Goal: Task Accomplishment & Management: Manage account settings

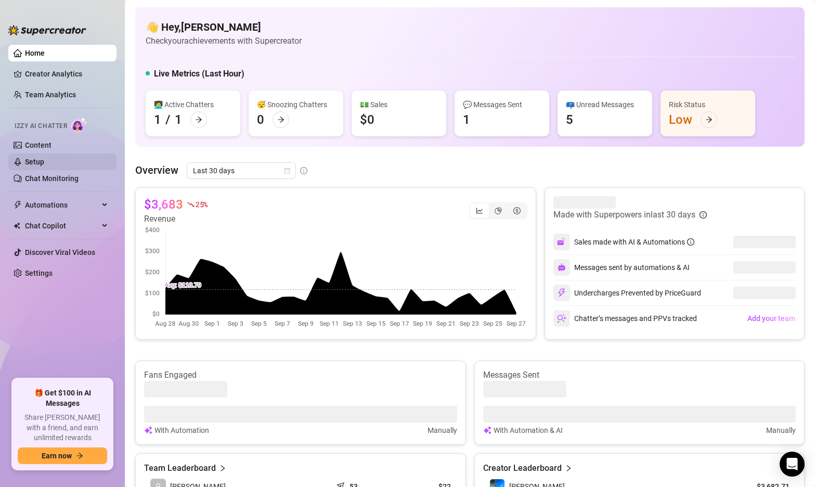
click at [44, 163] on link "Setup" at bounding box center [34, 162] width 19 height 8
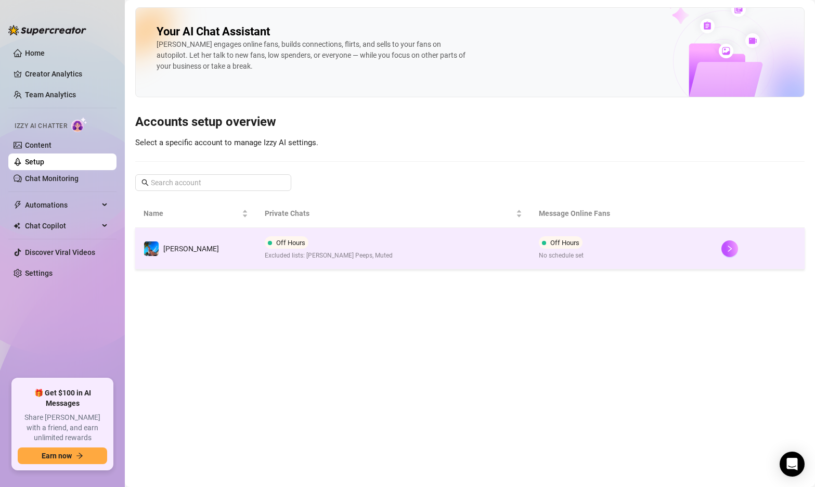
click at [463, 251] on td "Off Hours Excluded lists: [PERSON_NAME] Peeps, Muted" at bounding box center [394, 249] width 274 height 42
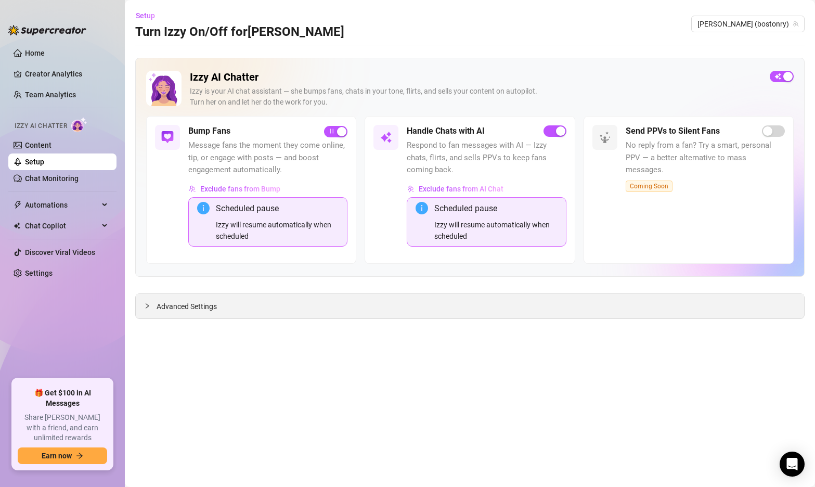
click at [186, 310] on span "Advanced Settings" at bounding box center [187, 306] width 60 height 11
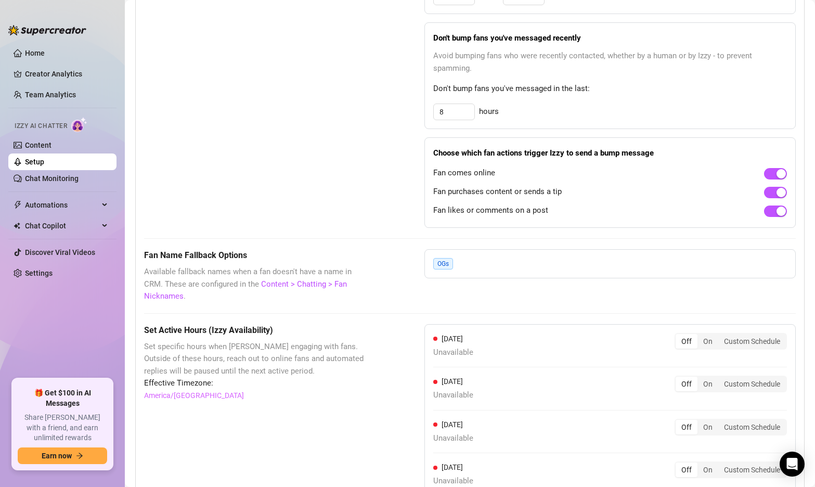
scroll to position [922, 0]
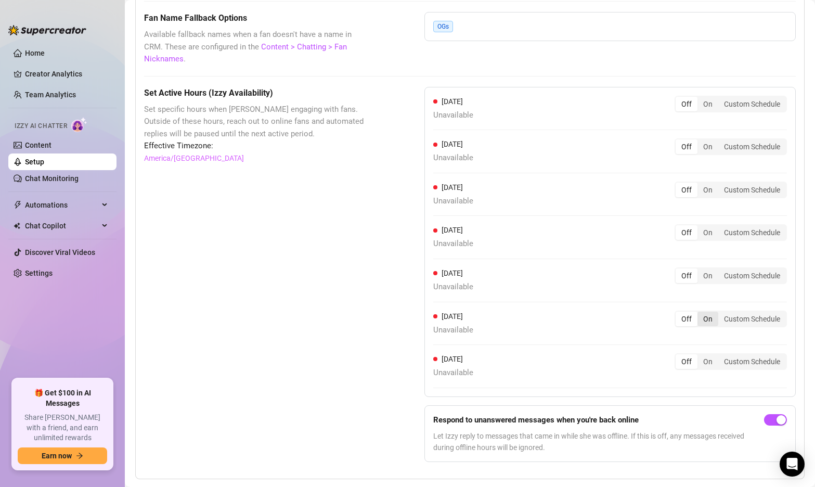
click at [708, 312] on div "On" at bounding box center [708, 319] width 21 height 15
click at [700, 313] on input "On" at bounding box center [700, 313] width 0 height 0
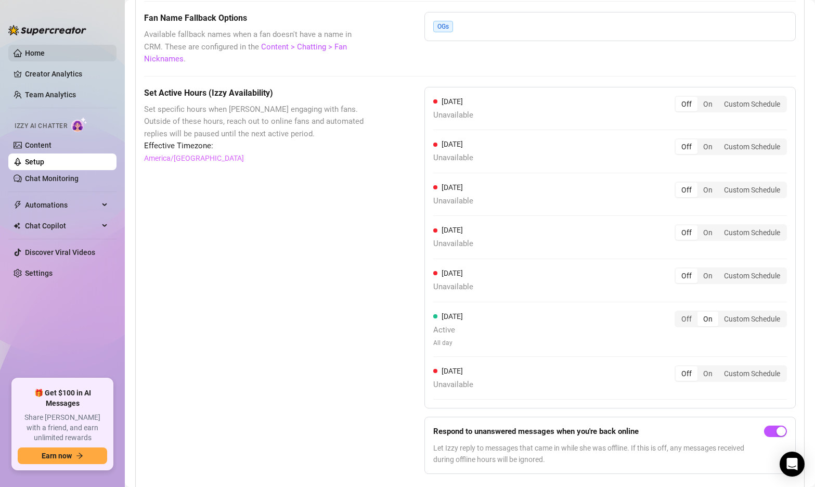
click at [43, 54] on link "Home" at bounding box center [35, 53] width 20 height 8
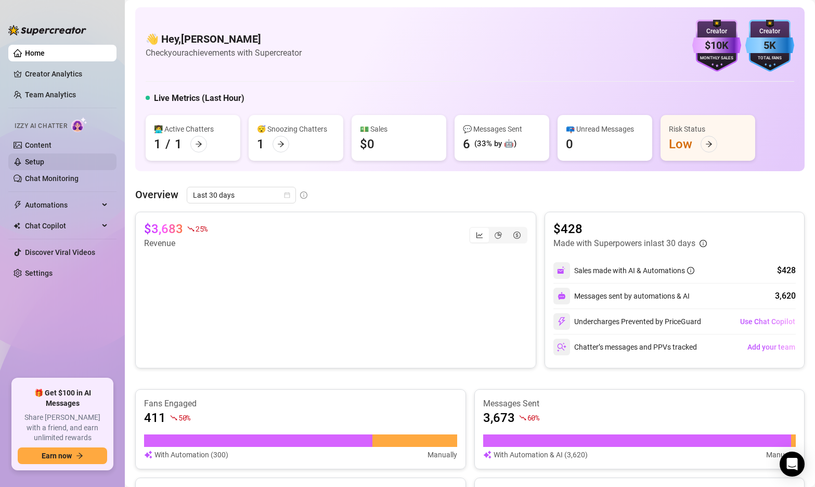
click at [42, 158] on link "Setup" at bounding box center [34, 162] width 19 height 8
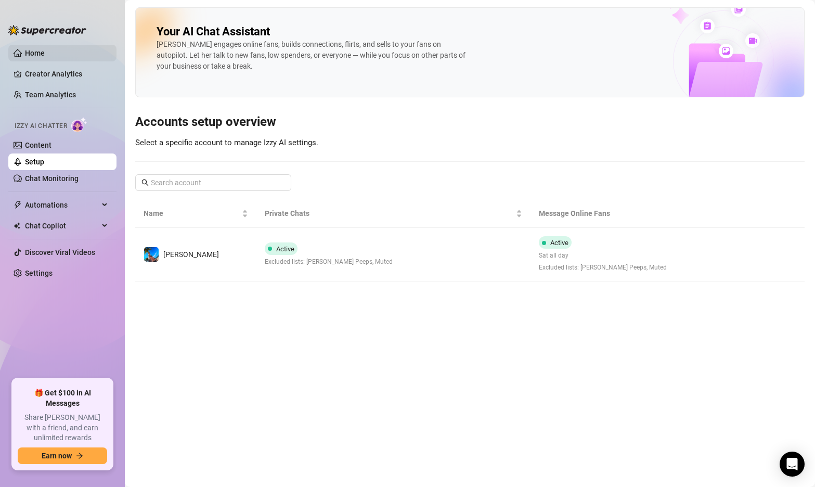
click at [45, 54] on link "Home" at bounding box center [35, 53] width 20 height 8
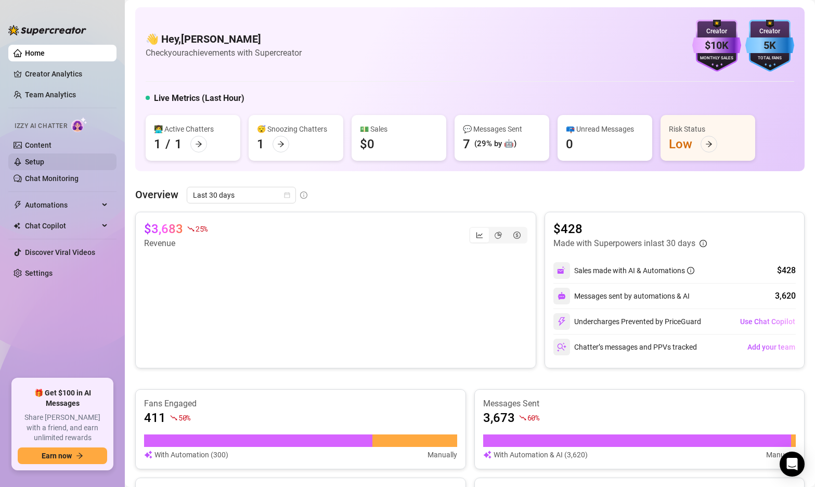
click at [38, 161] on link "Setup" at bounding box center [34, 162] width 19 height 8
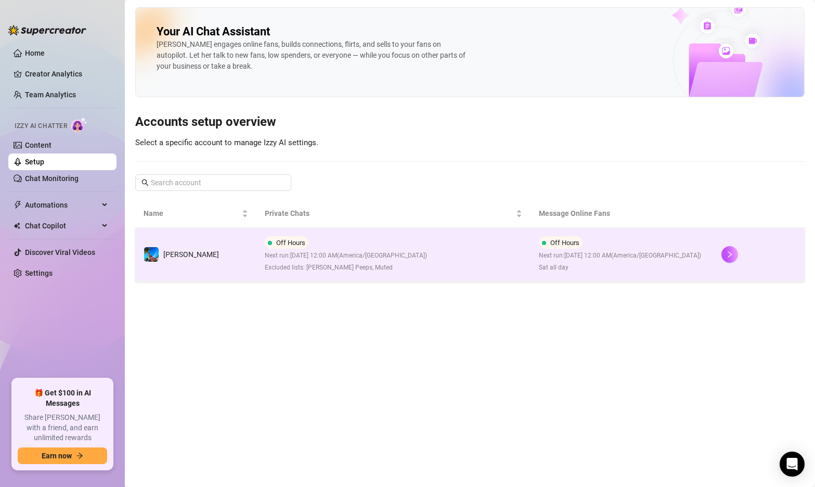
click at [379, 253] on span "Next run: [DATE] 12:00 AM ( [GEOGRAPHIC_DATA]/[GEOGRAPHIC_DATA] )" at bounding box center [346, 256] width 162 height 10
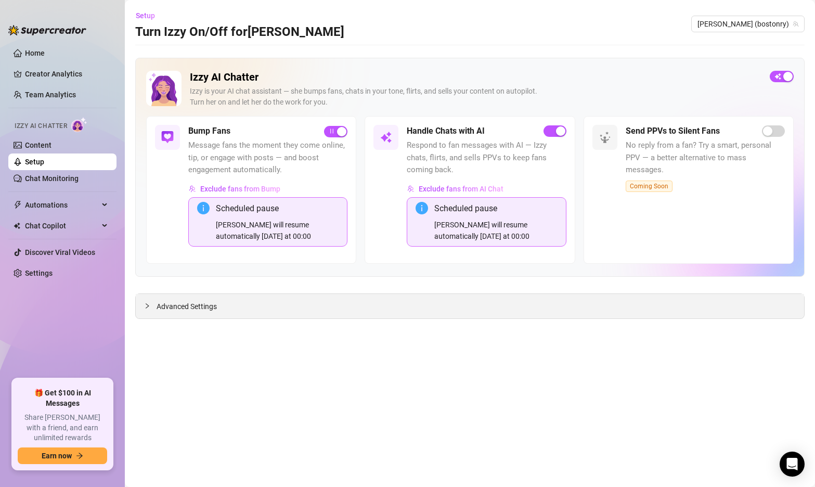
click at [171, 309] on span "Advanced Settings" at bounding box center [187, 306] width 60 height 11
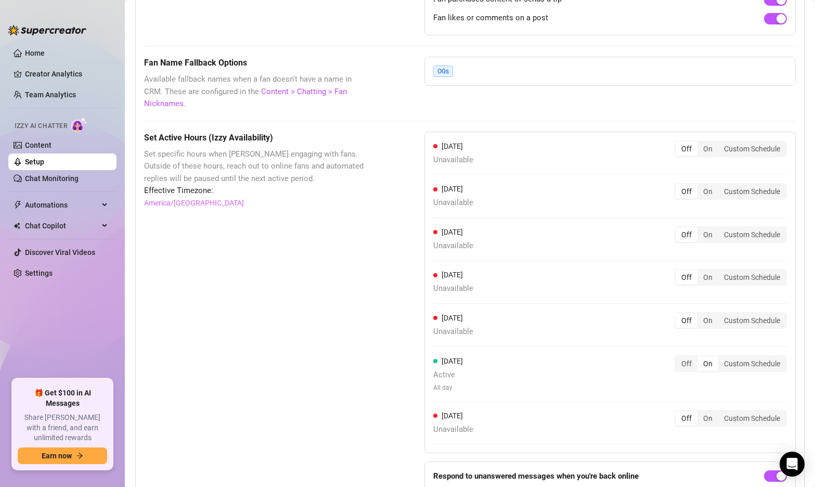
scroll to position [934, 0]
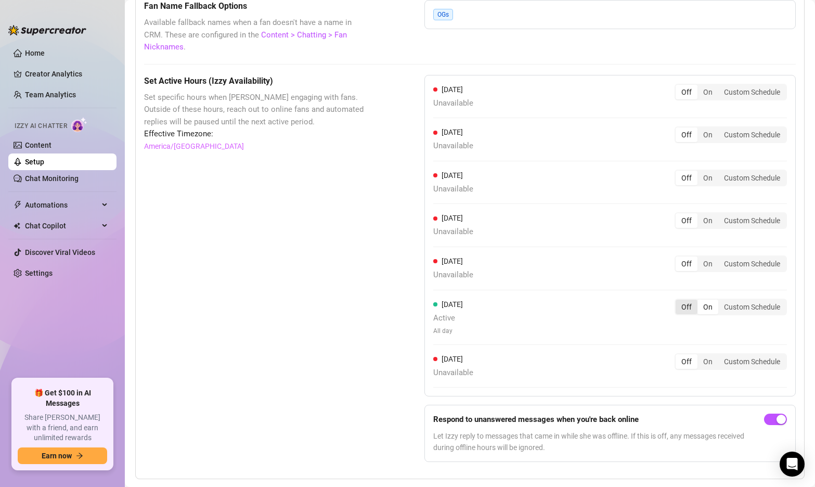
click at [690, 300] on div "Off" at bounding box center [687, 307] width 22 height 15
click at [679, 301] on input "Off" at bounding box center [679, 301] width 0 height 0
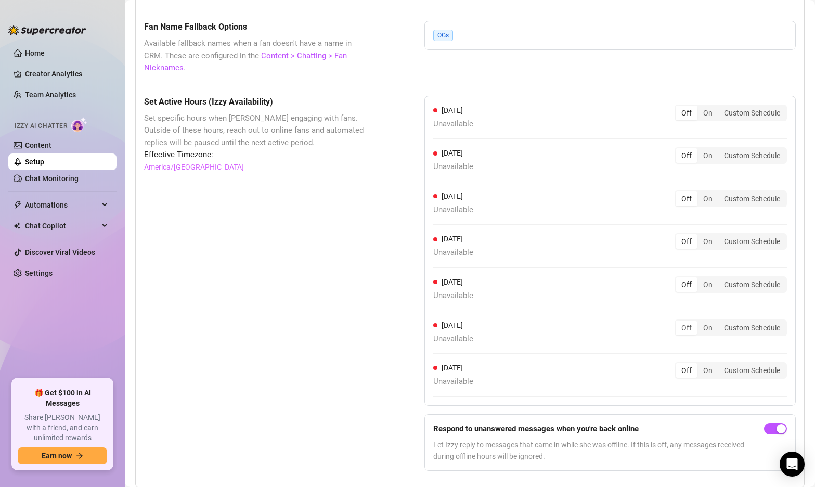
scroll to position [922, 0]
